Goal: Information Seeking & Learning: Learn about a topic

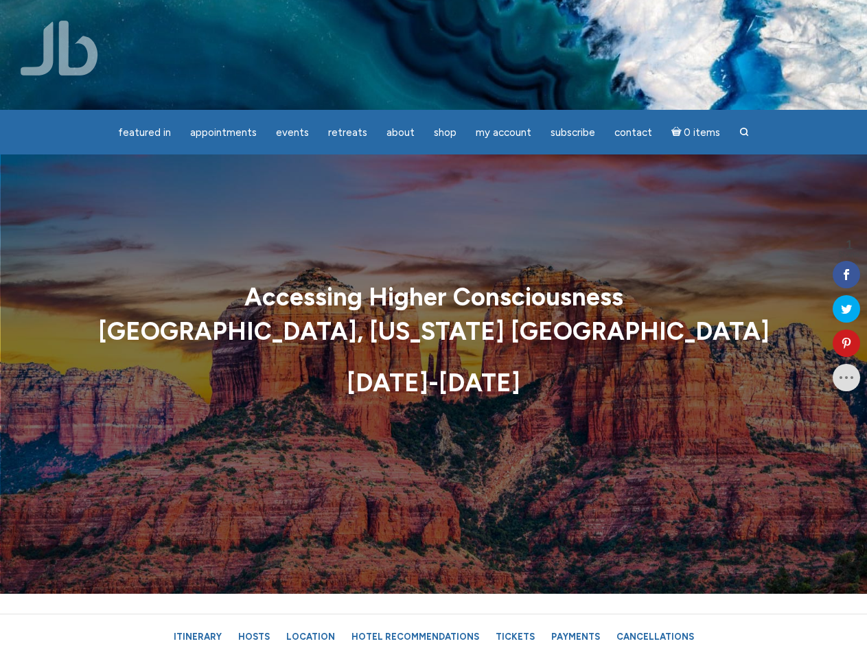
click at [433, 330] on strong "[GEOGRAPHIC_DATA], [US_STATE] [GEOGRAPHIC_DATA]" at bounding box center [433, 332] width 671 height 30
click at [223, 133] on span "Appointments" at bounding box center [223, 132] width 67 height 12
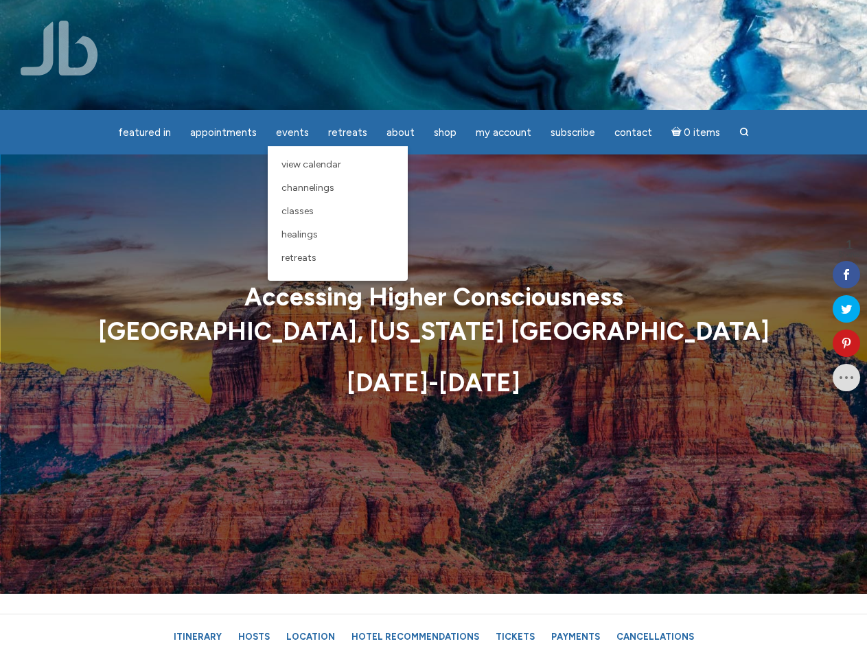
click at [292, 133] on span "Events" at bounding box center [292, 132] width 33 height 12
click at [400, 133] on span "About" at bounding box center [401, 132] width 28 height 12
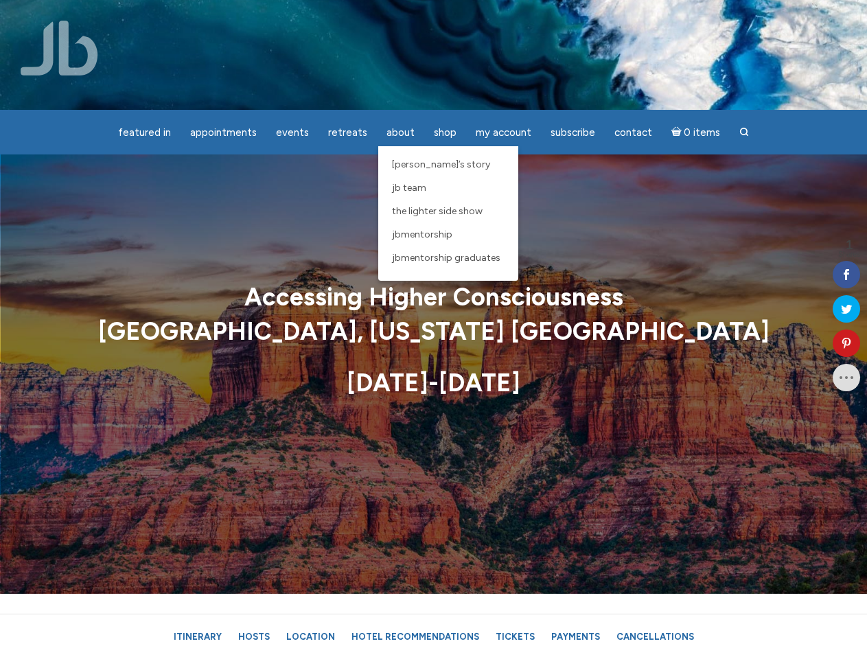
click at [503, 133] on span "My Account" at bounding box center [504, 132] width 56 height 12
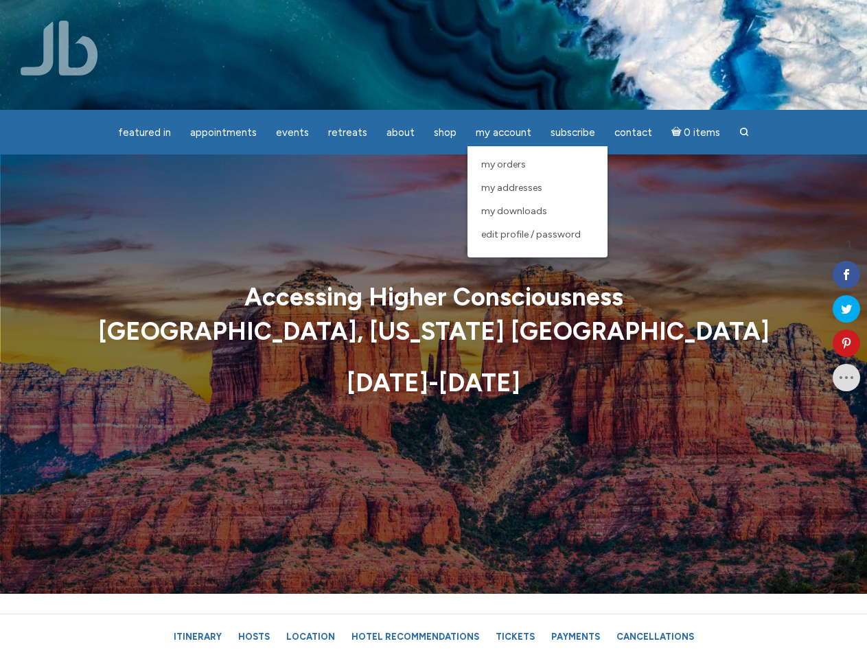
click at [847, 343] on icon at bounding box center [846, 343] width 27 height 11
